Goal: Check status: Check status

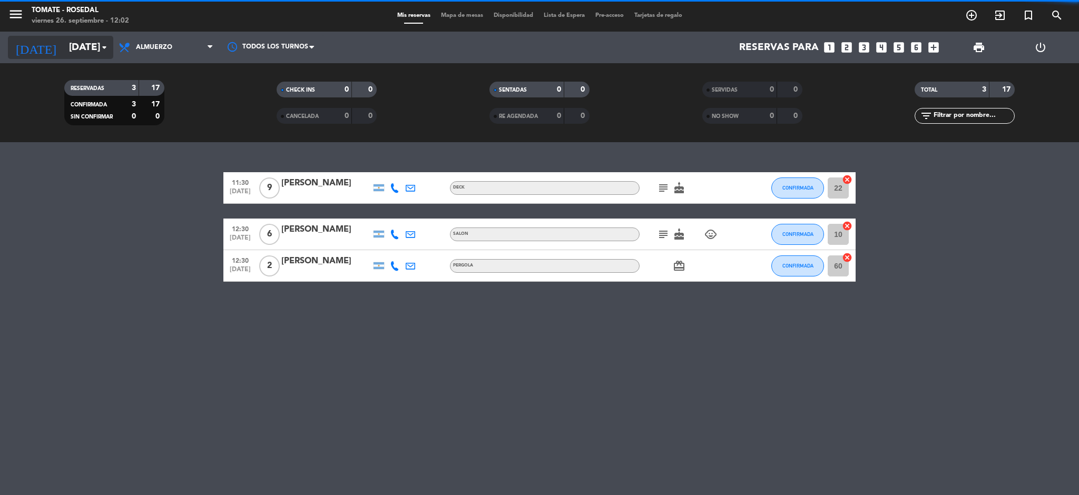
click at [105, 46] on icon "arrow_drop_down" at bounding box center [104, 47] width 13 height 13
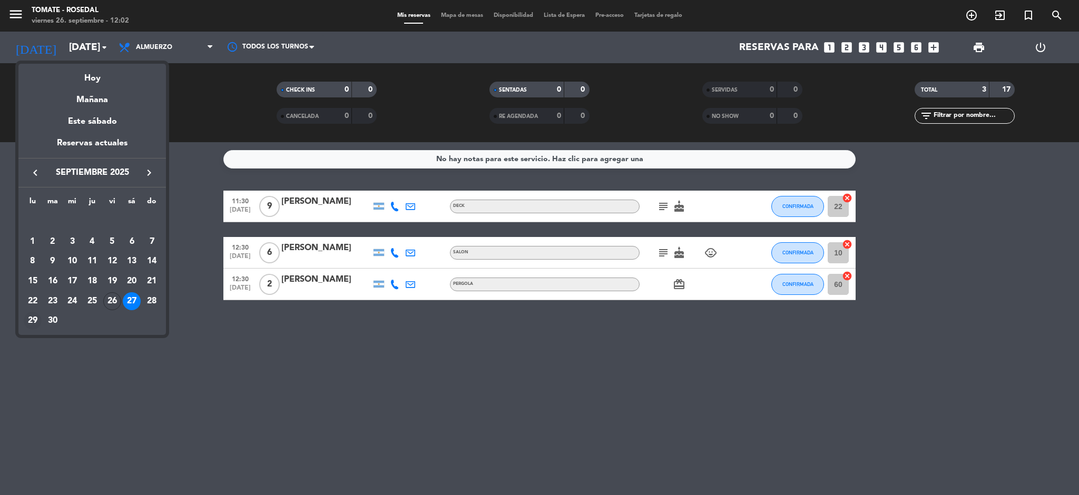
click at [34, 320] on div "29" at bounding box center [33, 321] width 18 height 18
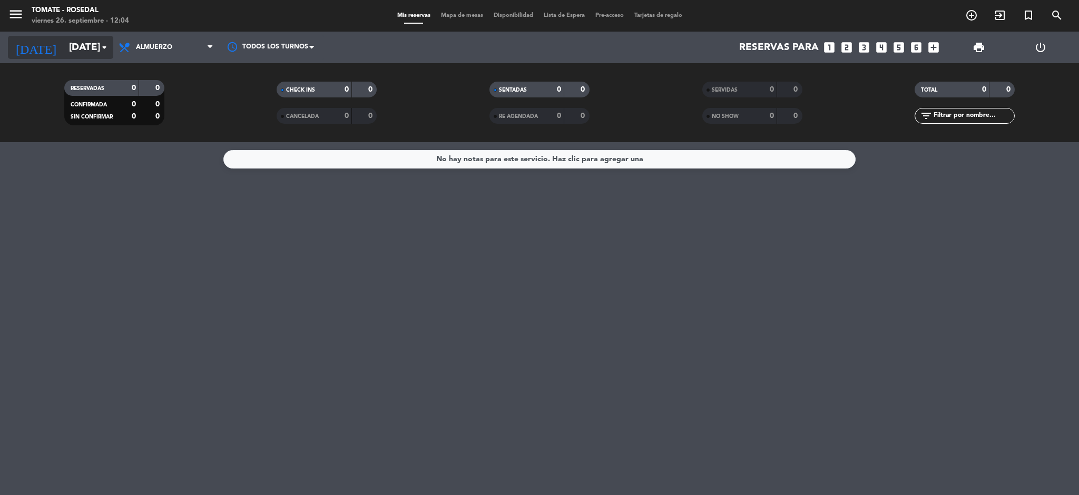
click at [94, 54] on input "[DATE]" at bounding box center [127, 47] width 127 height 22
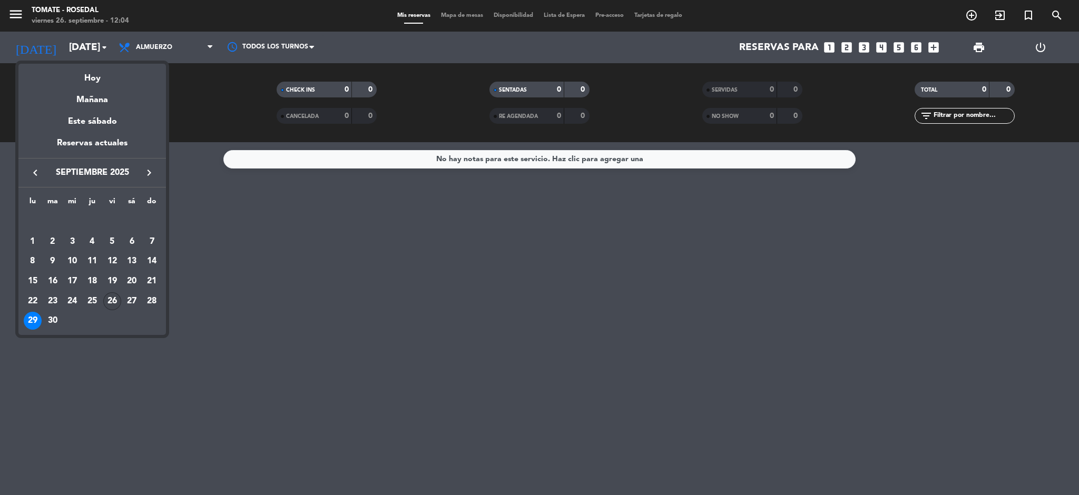
click at [112, 300] on div "26" at bounding box center [112, 302] width 18 height 18
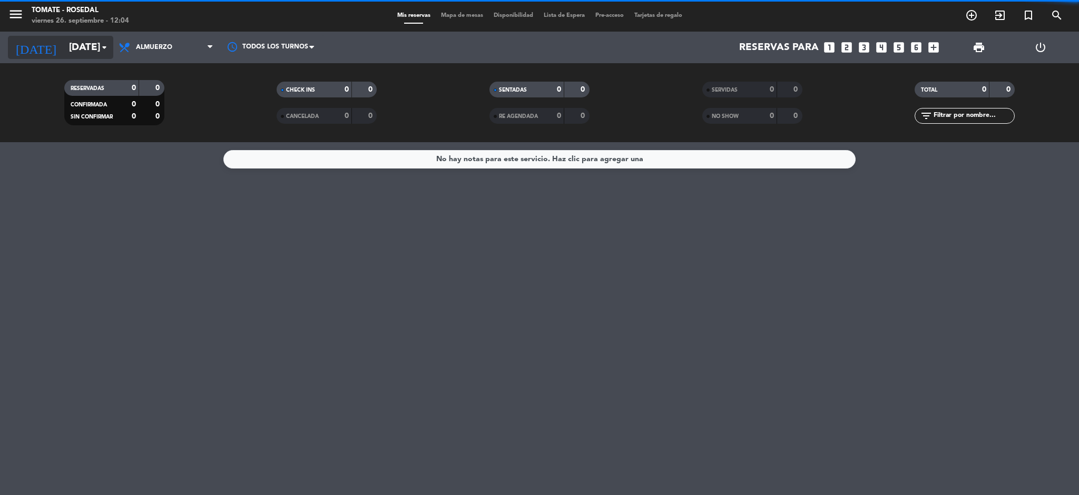
click at [100, 45] on icon "arrow_drop_down" at bounding box center [104, 47] width 13 height 13
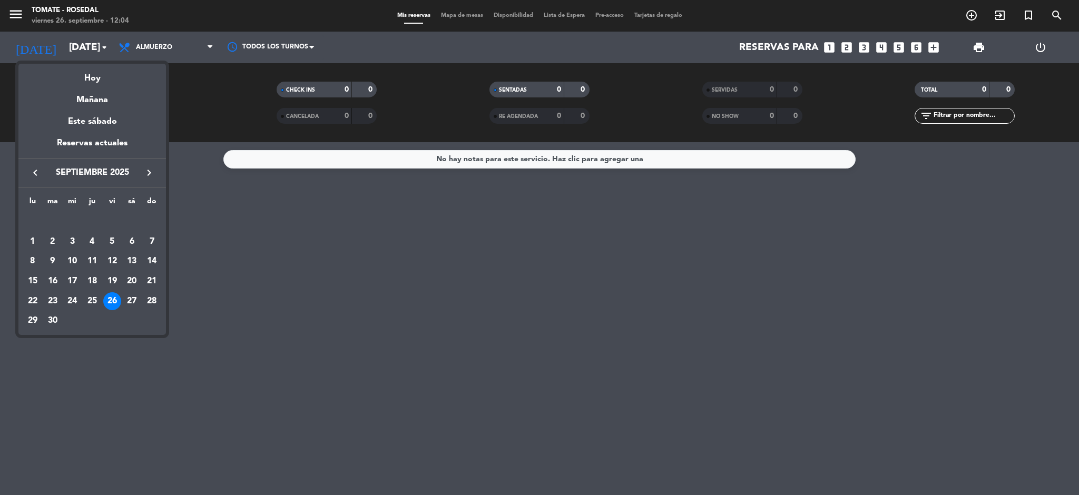
click at [145, 171] on icon "keyboard_arrow_right" at bounding box center [149, 173] width 13 height 13
click at [113, 241] on div "3" at bounding box center [112, 242] width 18 height 18
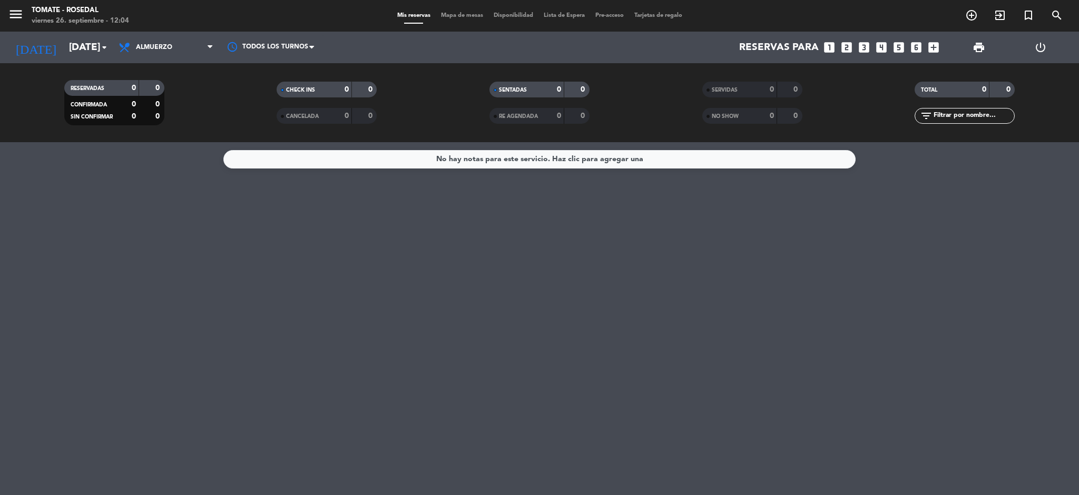
type input "[DATE]"
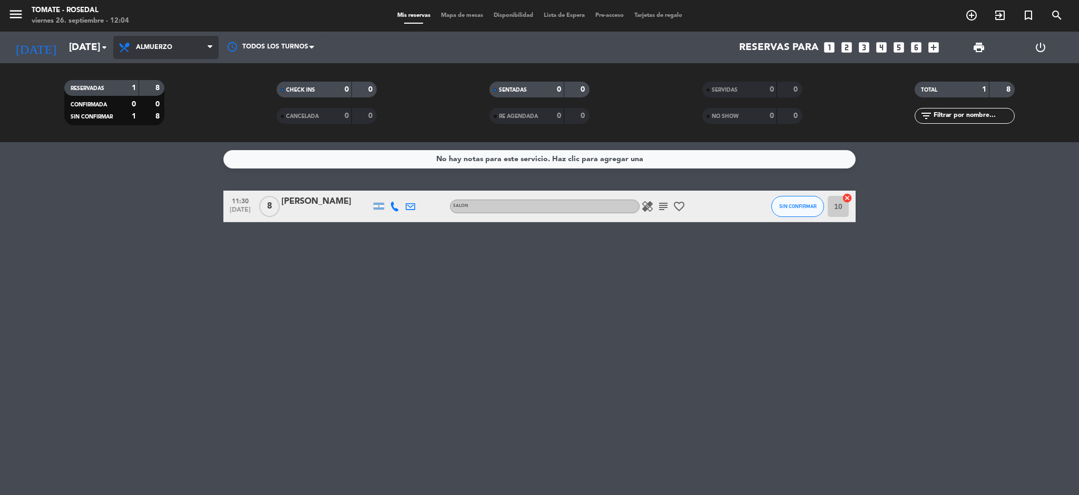
click at [187, 48] on span "Almuerzo" at bounding box center [165, 47] width 105 height 23
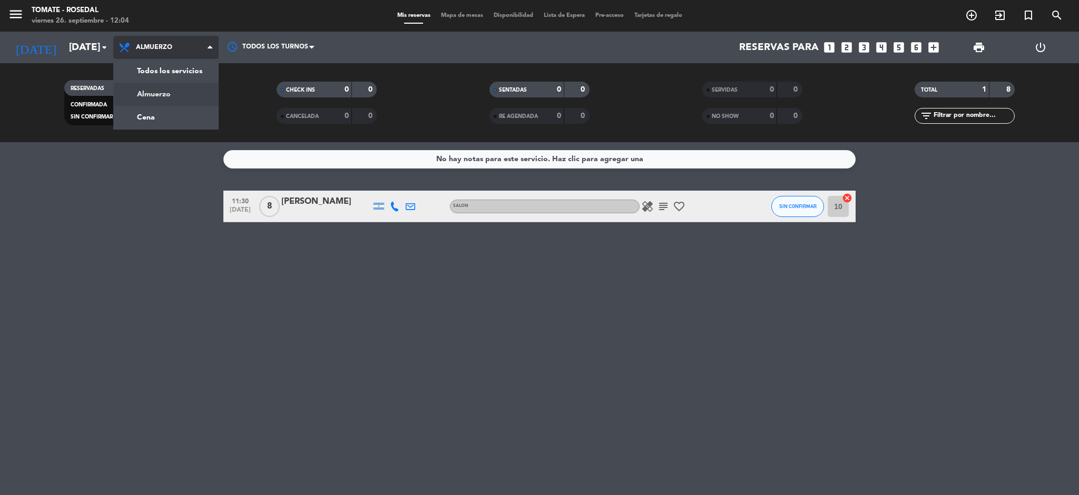
click at [157, 118] on div "menu Tomate - Rosedal [DATE] 26. septiembre - 12:04 Mis reservas Mapa de mesas …" at bounding box center [539, 71] width 1079 height 142
